Goal: Book appointment/travel/reservation

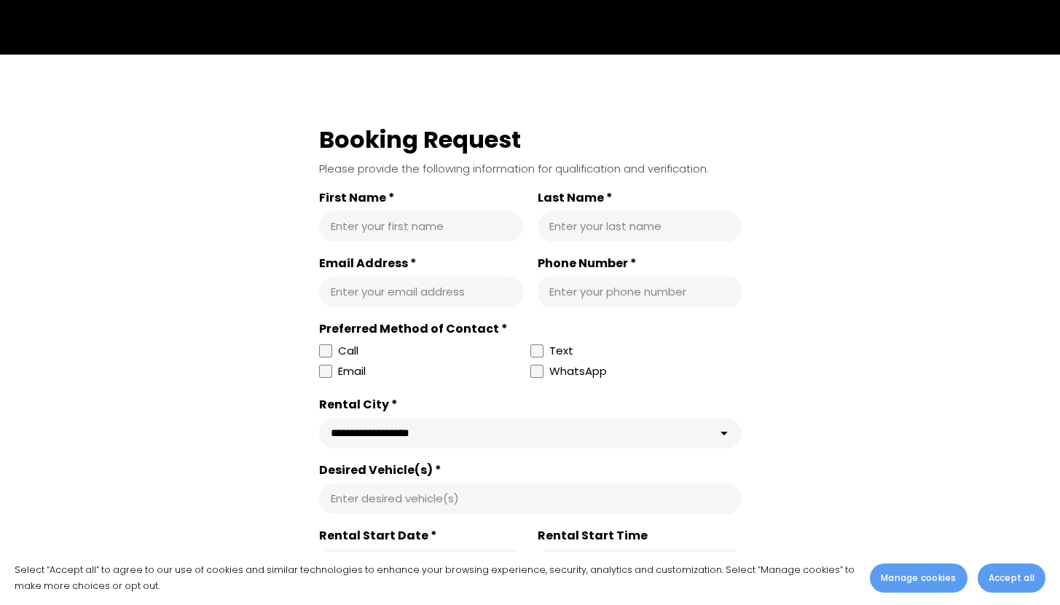
scroll to position [2270, 0]
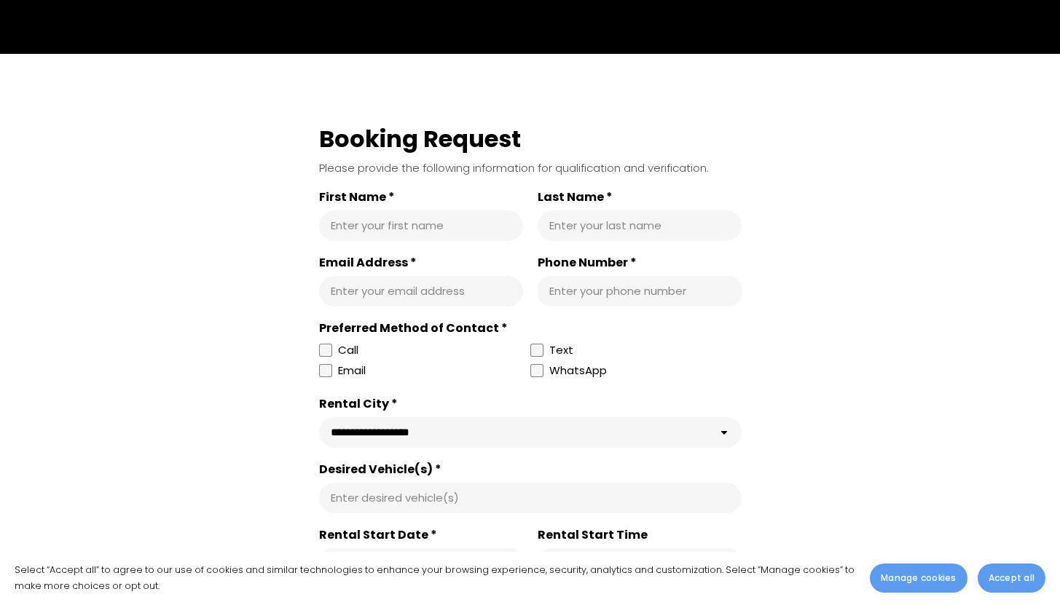
click at [422, 421] on select "**********" at bounding box center [530, 432] width 423 height 31
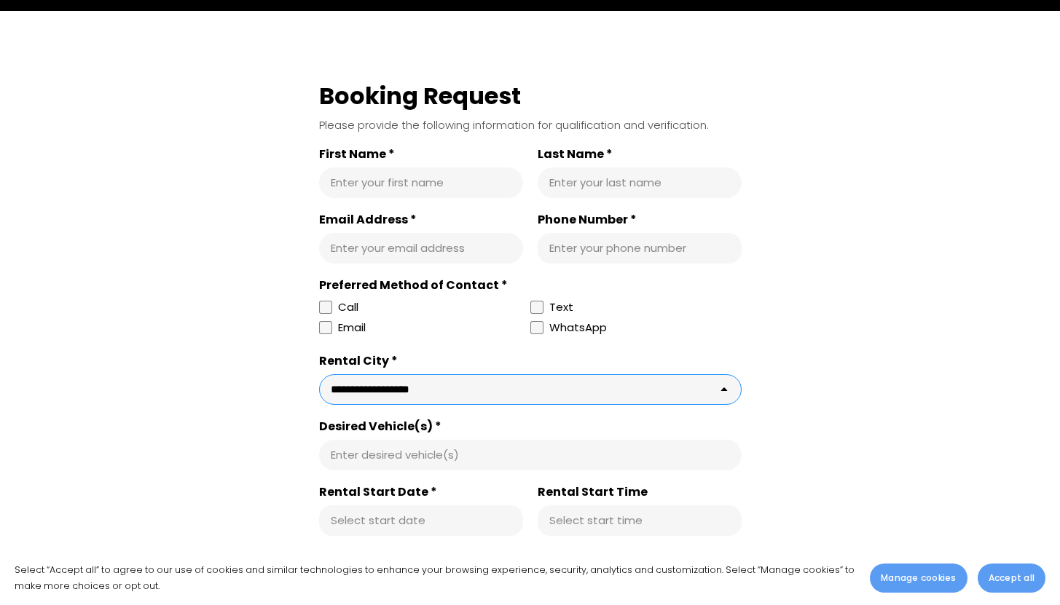
scroll to position [2375, 0]
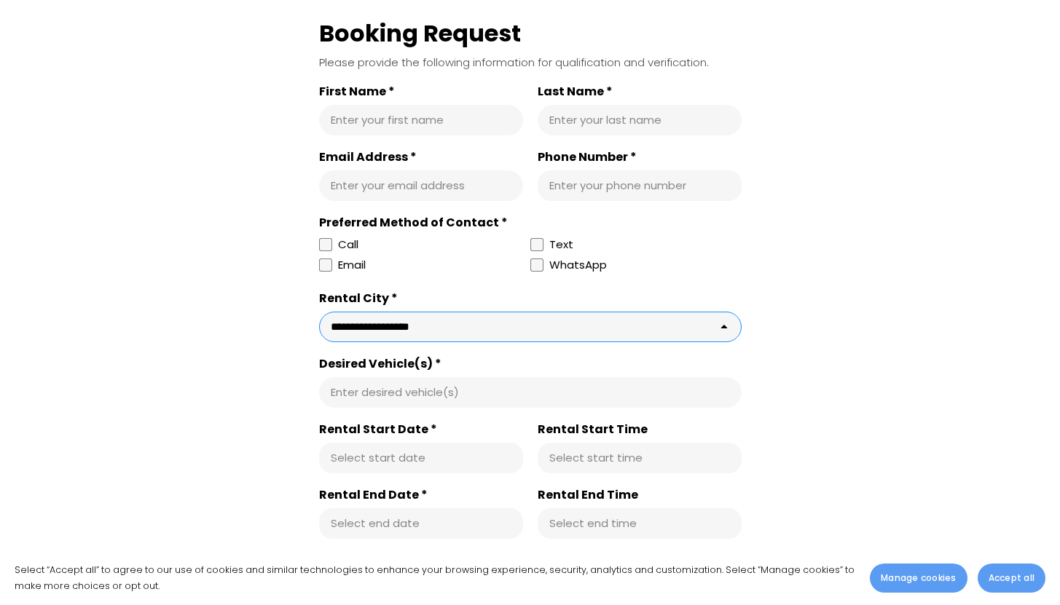
click at [391, 385] on input "Desired Vehicle(s) *" at bounding box center [530, 392] width 399 height 15
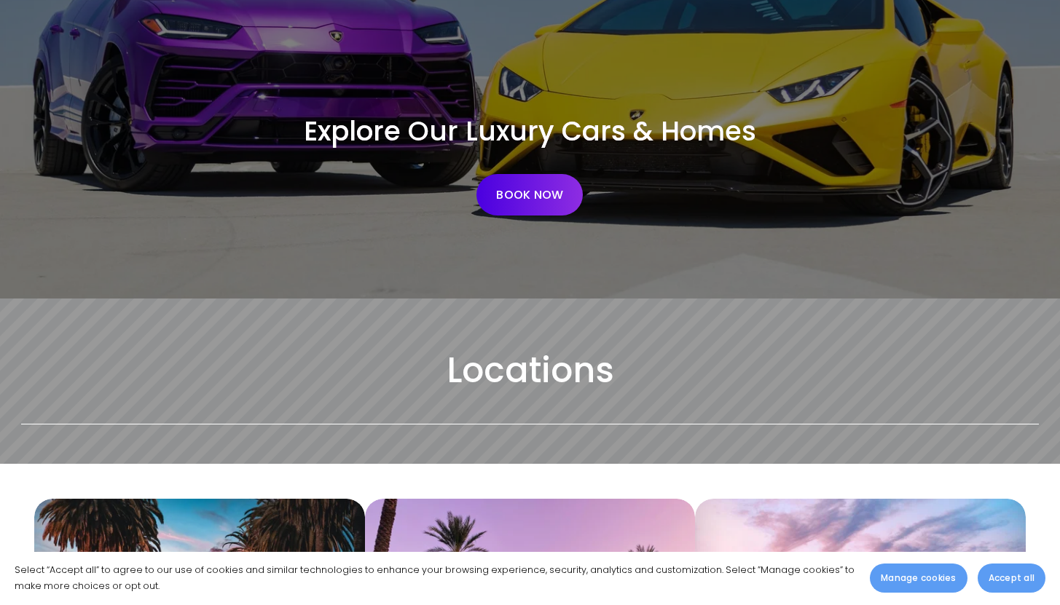
scroll to position [0, 0]
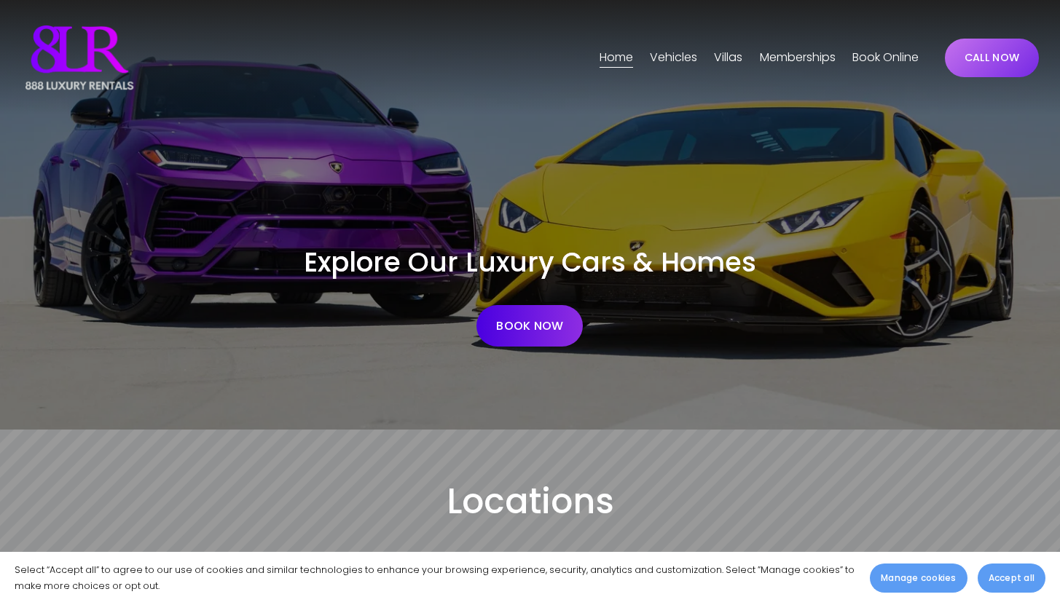
click at [686, 53] on span "Vehicles" at bounding box center [673, 57] width 47 height 21
click at [0, 0] on span "[GEOGRAPHIC_DATA]" at bounding box center [0, 0] width 0 height 0
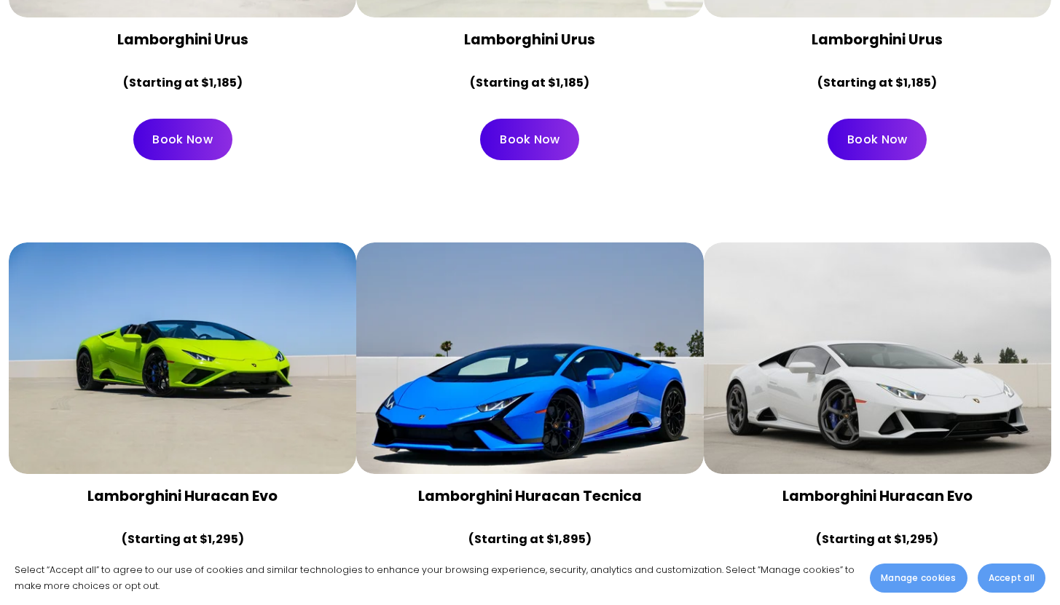
scroll to position [1147, 0]
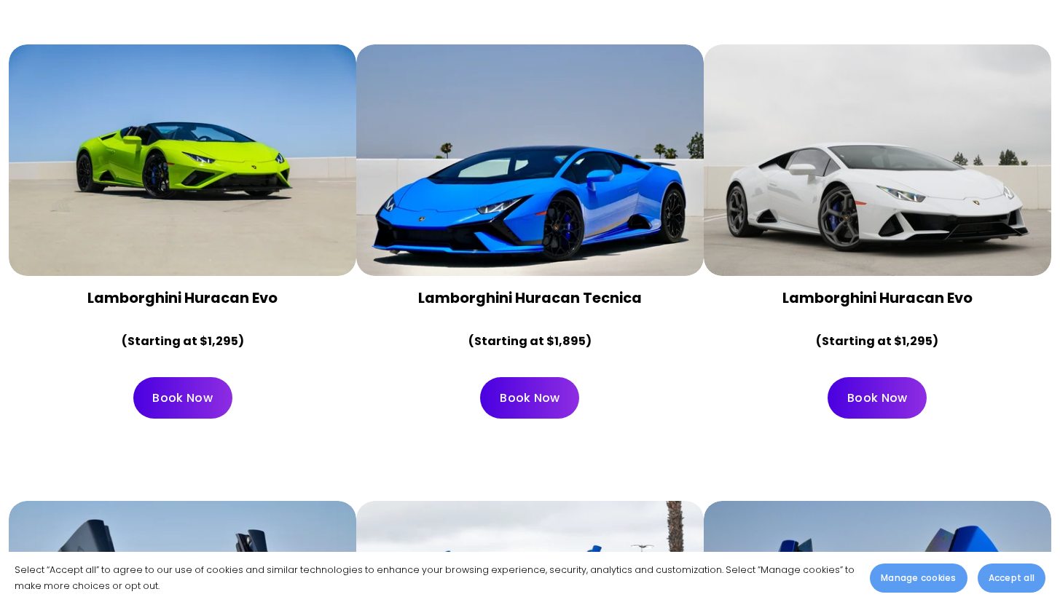
click at [801, 171] on div at bounding box center [878, 160] width 348 height 232
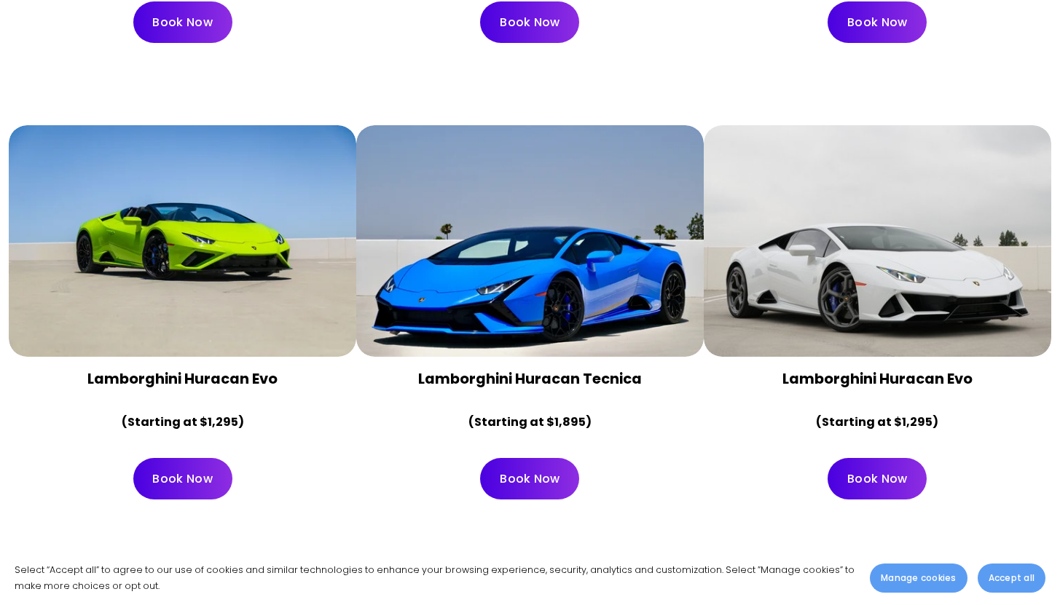
scroll to position [0, 0]
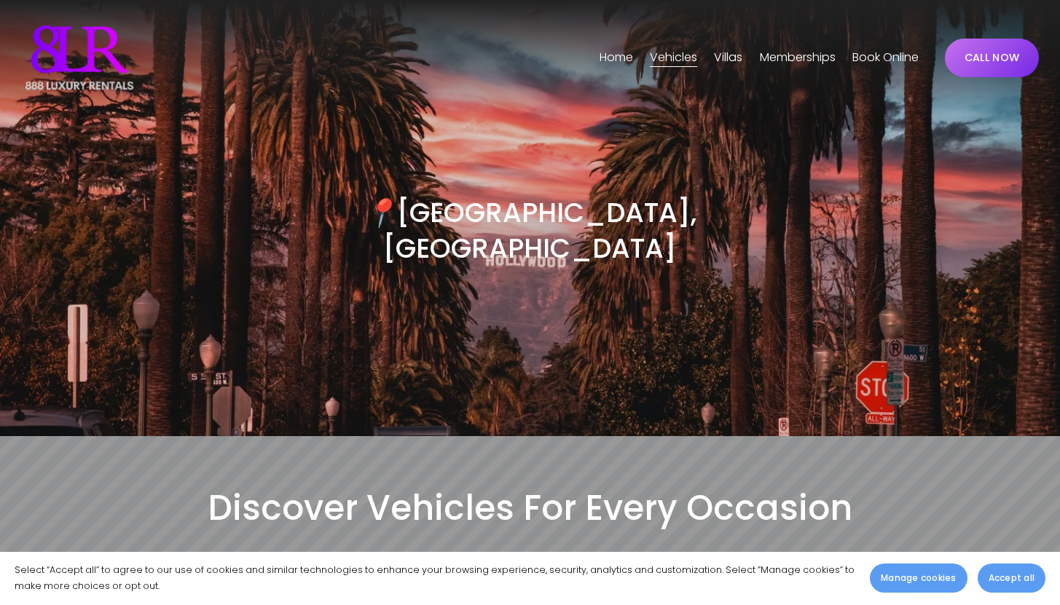
click at [734, 58] on span "Villas" at bounding box center [728, 57] width 28 height 21
click at [0, 0] on span "[GEOGRAPHIC_DATA]" at bounding box center [0, 0] width 0 height 0
